Goal: Find specific page/section: Find specific page/section

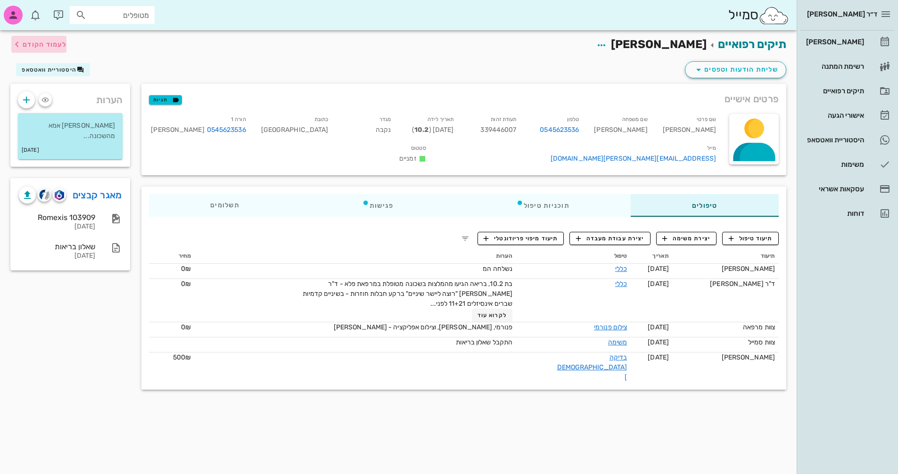
click at [36, 39] on span "לעמוד הקודם" at bounding box center [38, 44] width 55 height 11
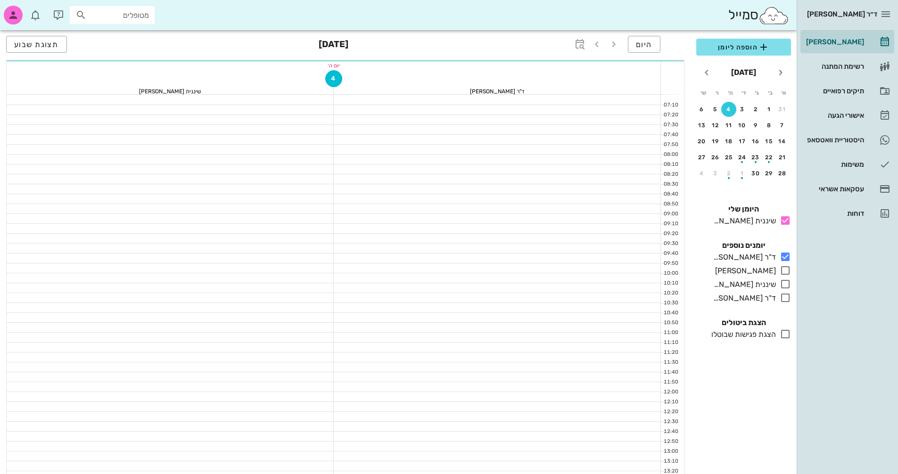
scroll to position [163, 0]
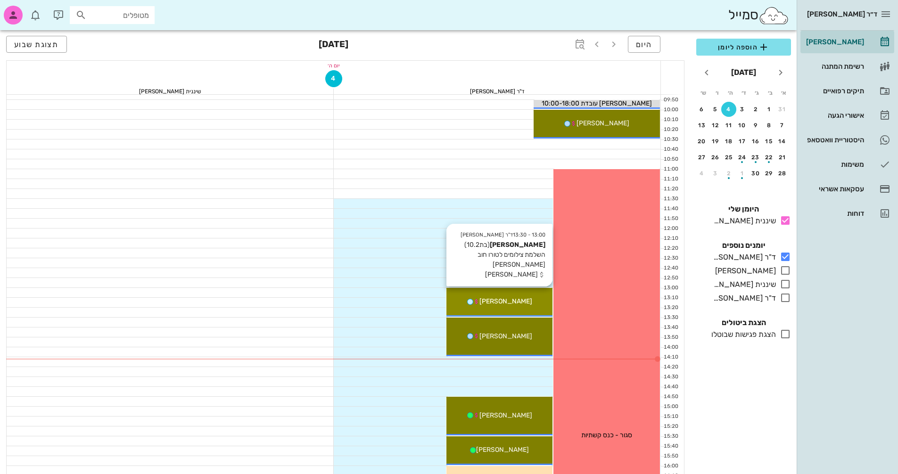
click at [514, 302] on span "[PERSON_NAME]" at bounding box center [505, 301] width 53 height 8
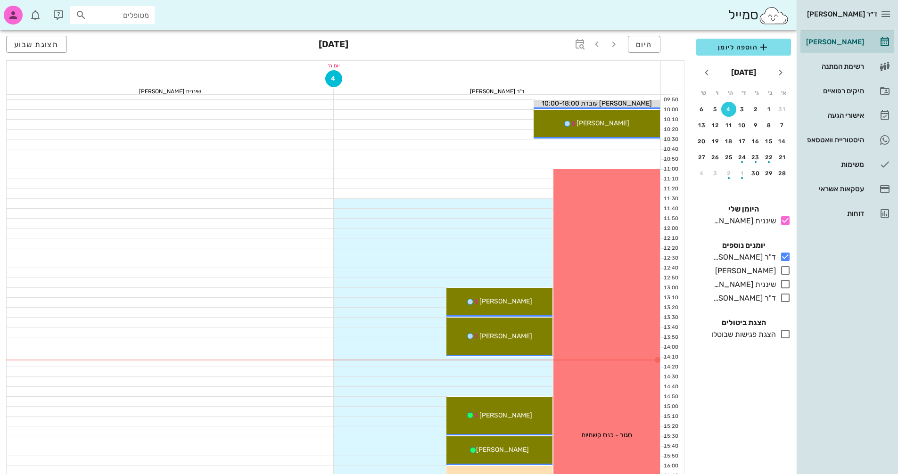
scroll to position [163, 0]
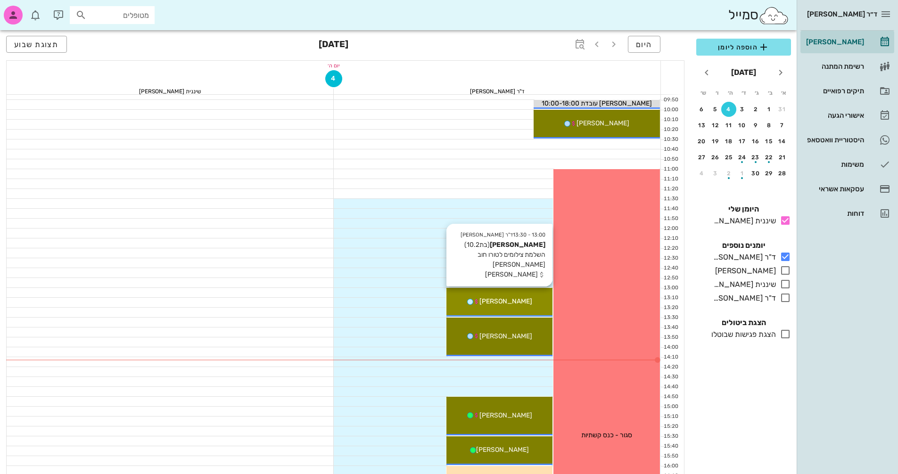
click at [516, 304] on span "[PERSON_NAME]" at bounding box center [505, 301] width 53 height 8
